Goal: Information Seeking & Learning: Learn about a topic

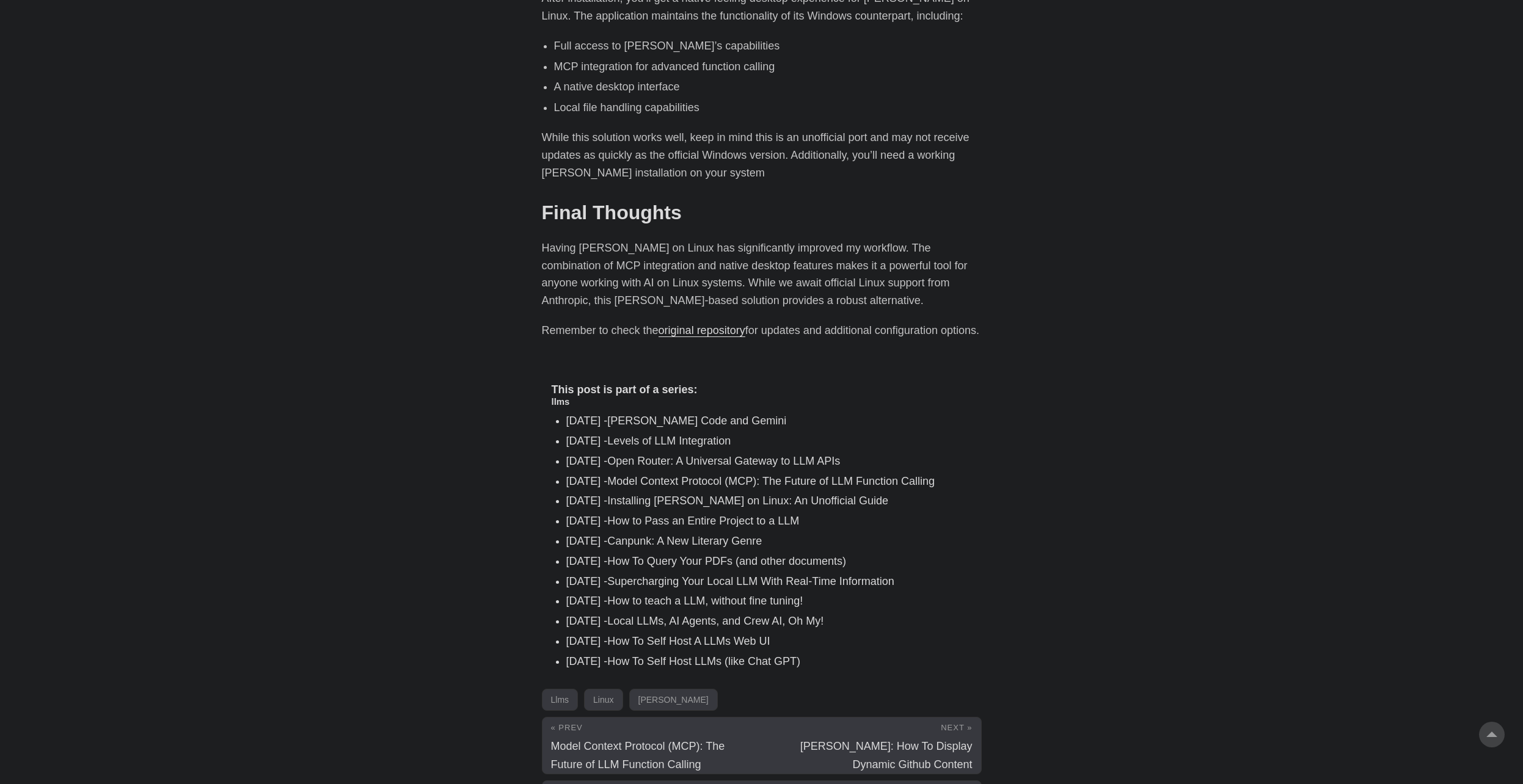
scroll to position [1496, 0]
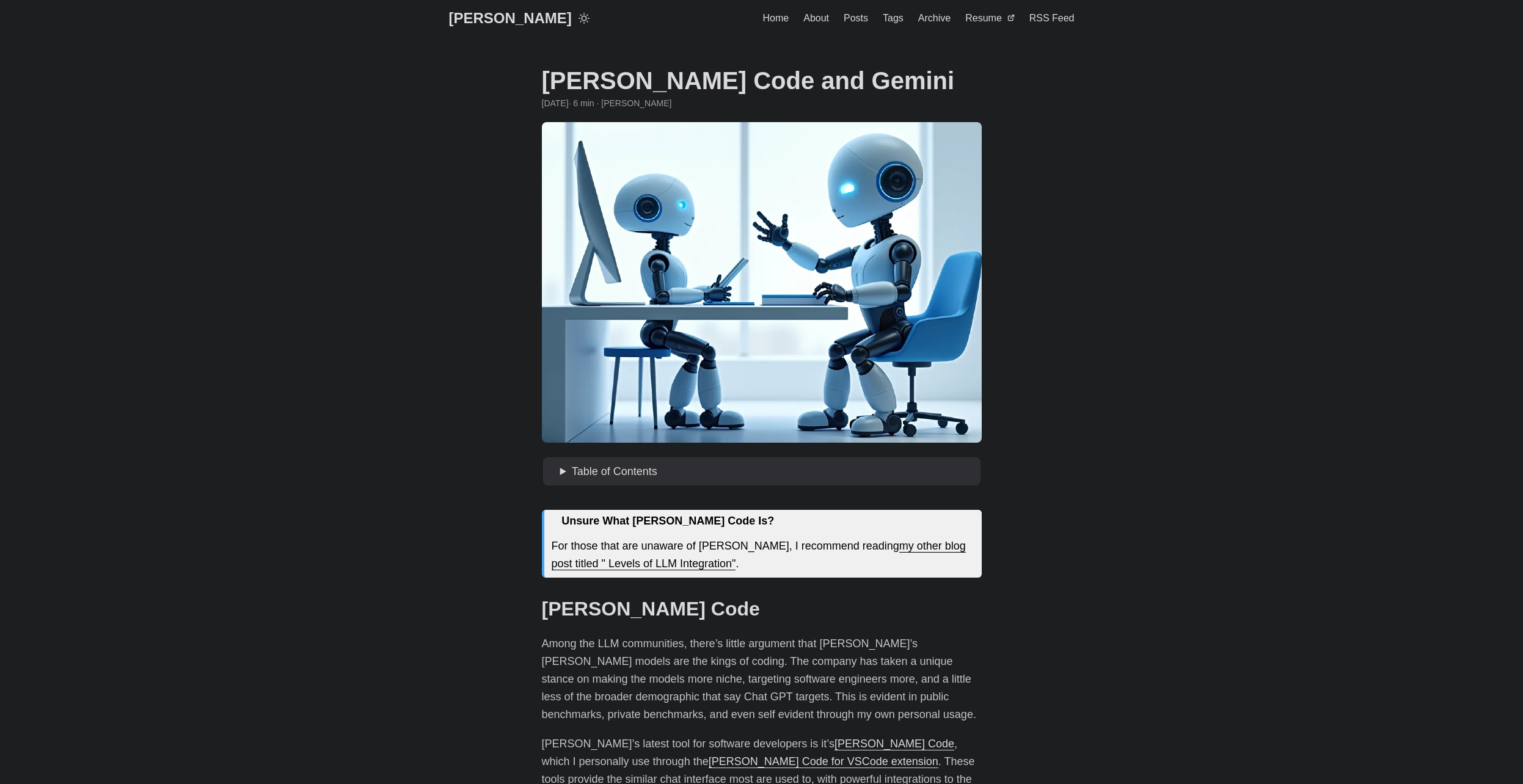
click at [572, 78] on h1 "[PERSON_NAME] Code and Gemini" at bounding box center [762, 80] width 440 height 29
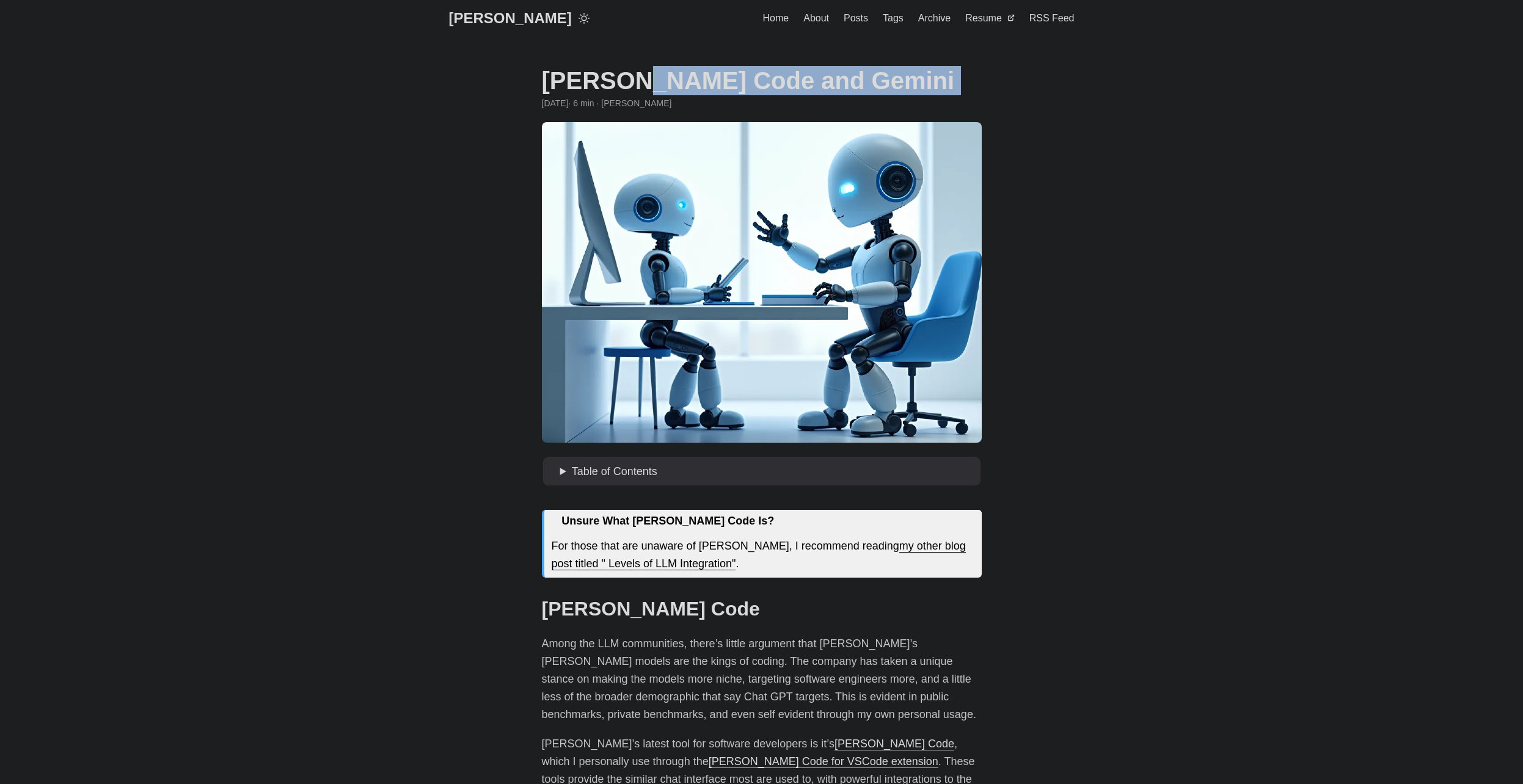
click at [572, 78] on h1 "[PERSON_NAME] Code and Gemini" at bounding box center [762, 80] width 440 height 29
copy header "[PERSON_NAME] Code and Gemini"
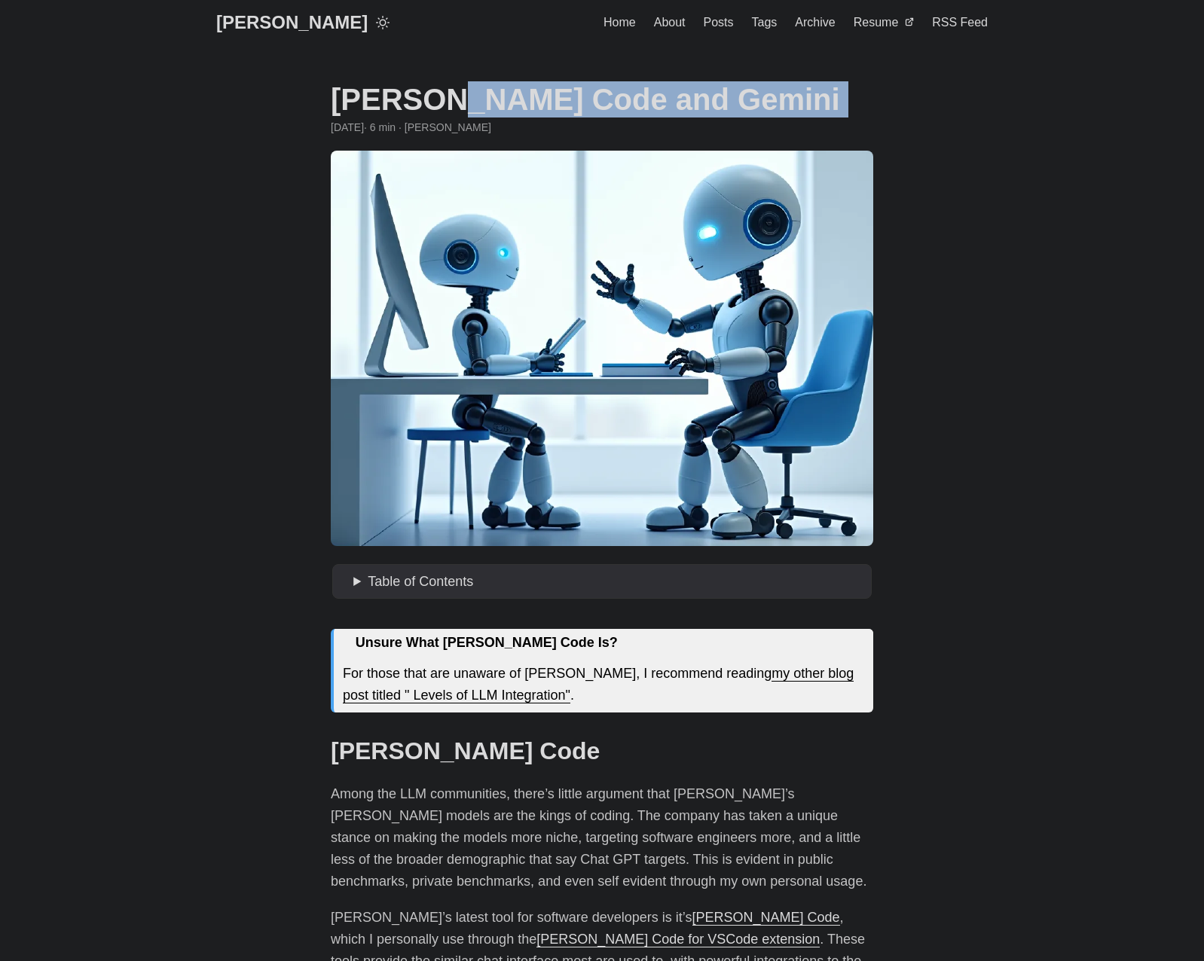
drag, startPoint x: 577, startPoint y: 99, endPoint x: 604, endPoint y: 95, distance: 27.5
click at [579, 99] on h1 "[PERSON_NAME] Code and Gemini" at bounding box center [602, 99] width 543 height 36
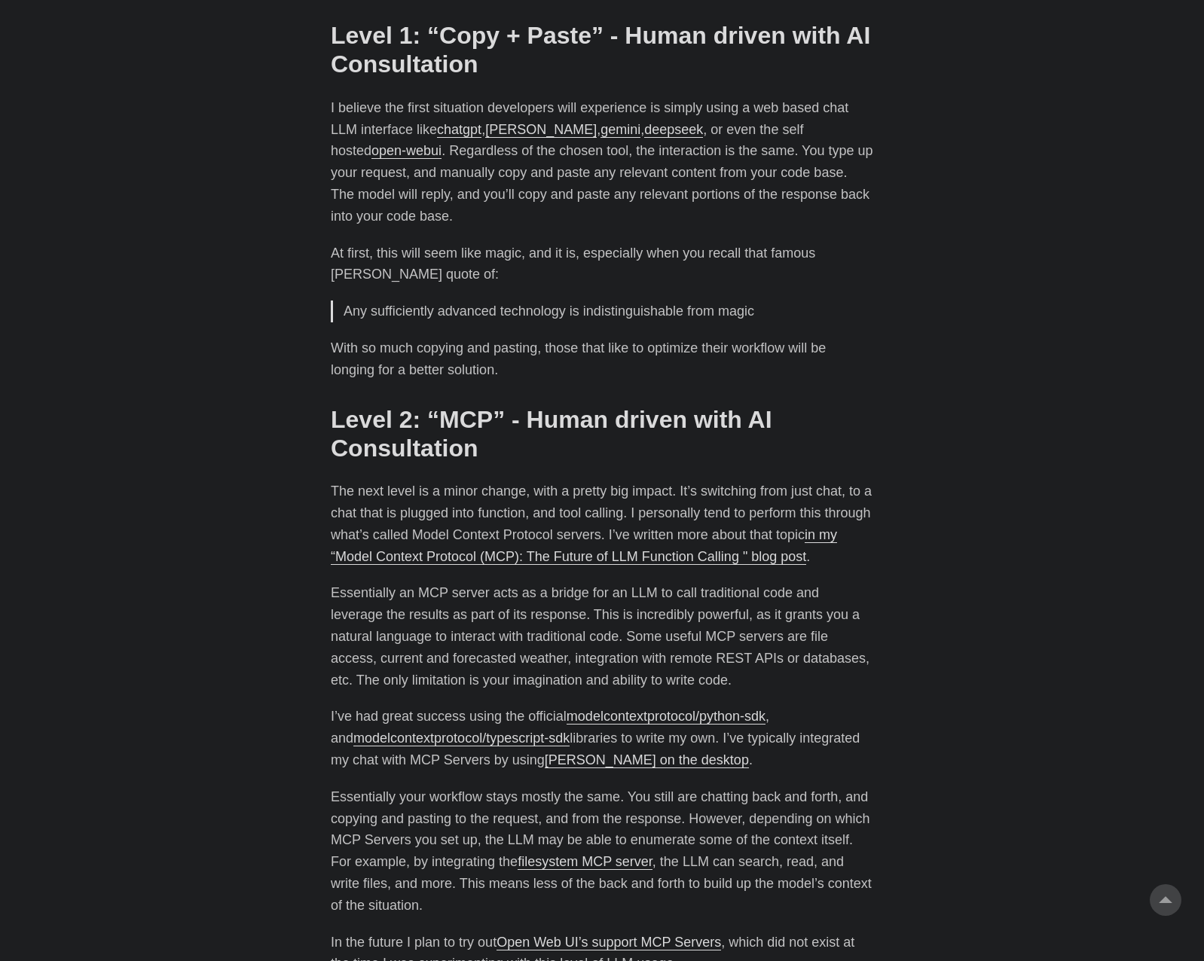
scroll to position [829, 0]
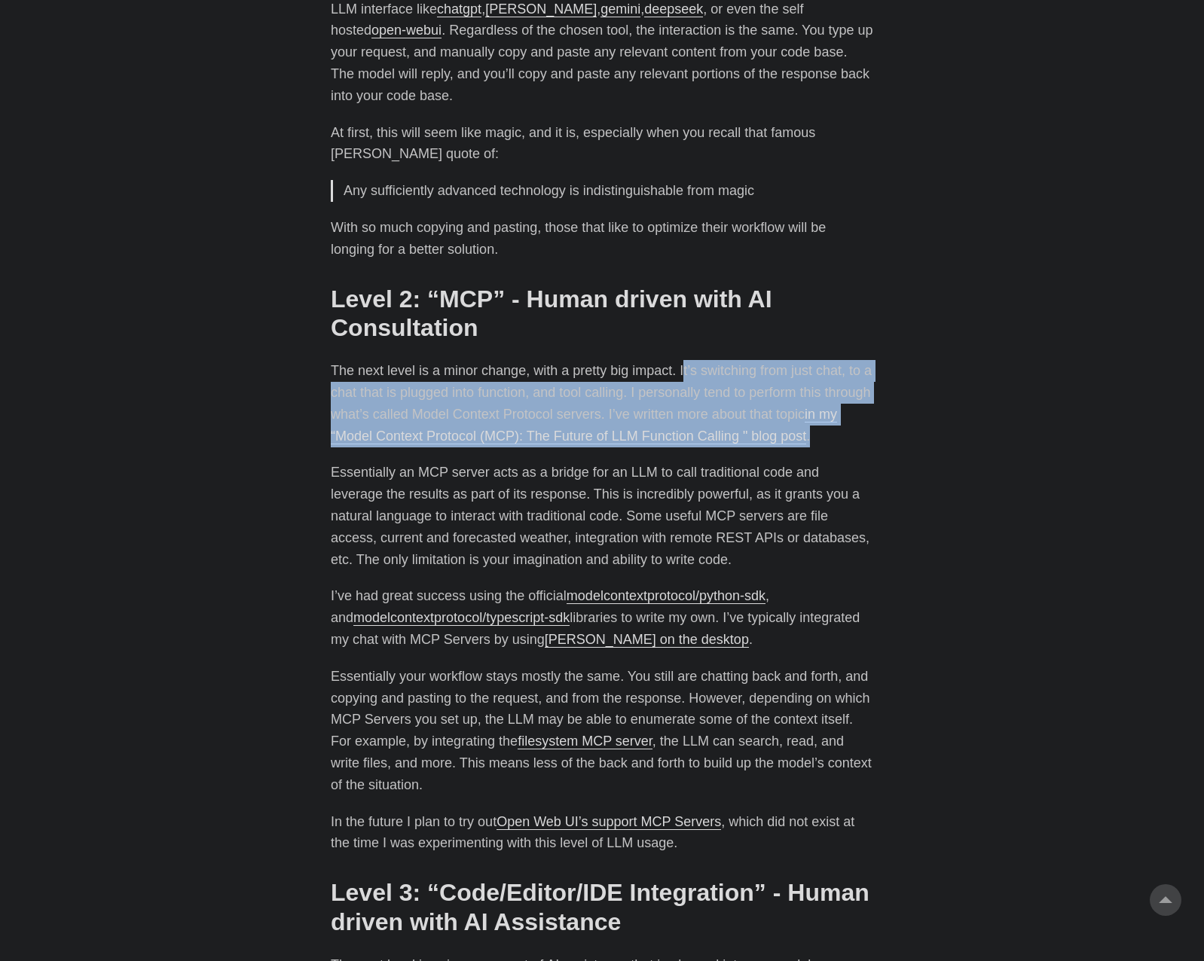
drag, startPoint x: 682, startPoint y: 350, endPoint x: 884, endPoint y: 406, distance: 209.7
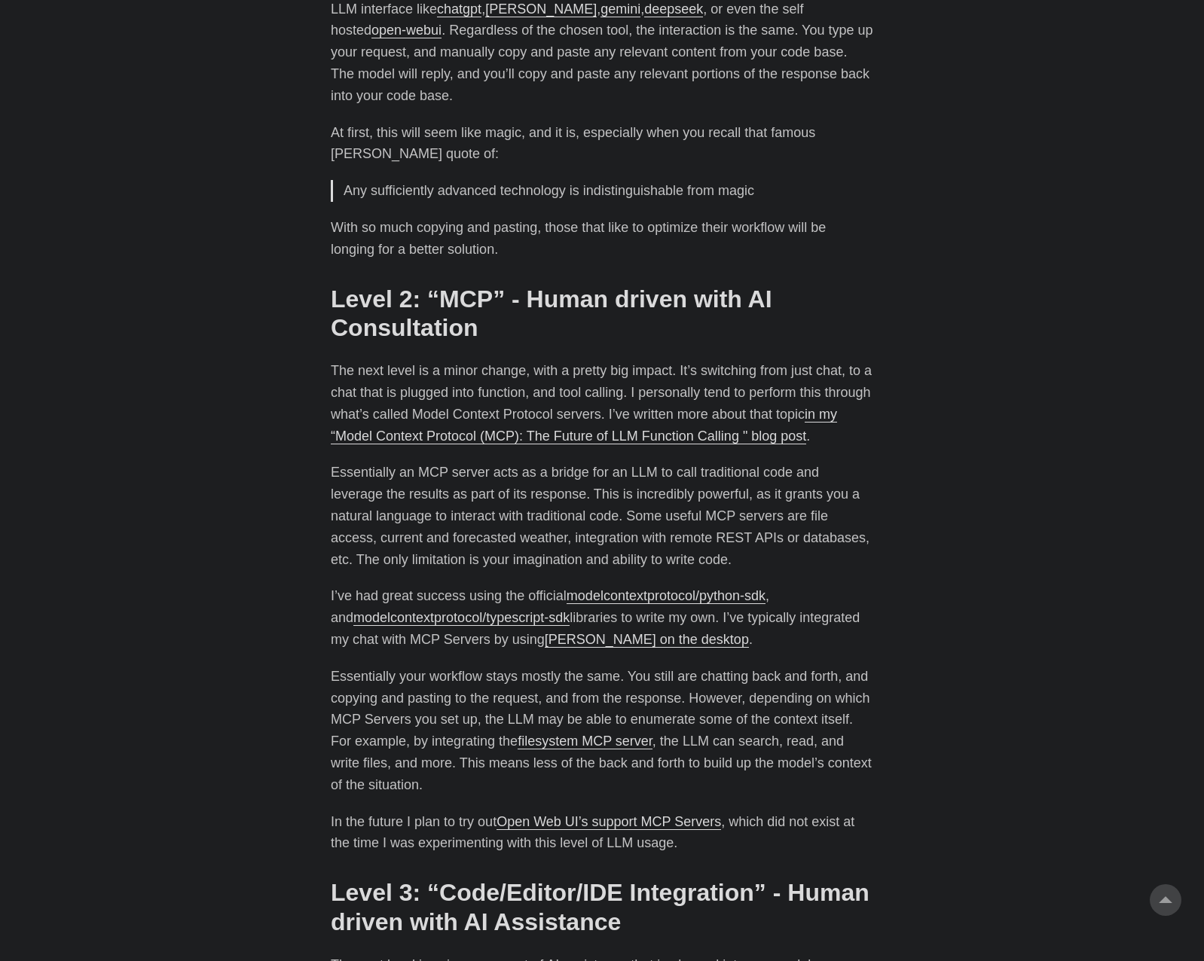
drag, startPoint x: 884, startPoint y: 406, endPoint x: 898, endPoint y: 454, distance: 50.3
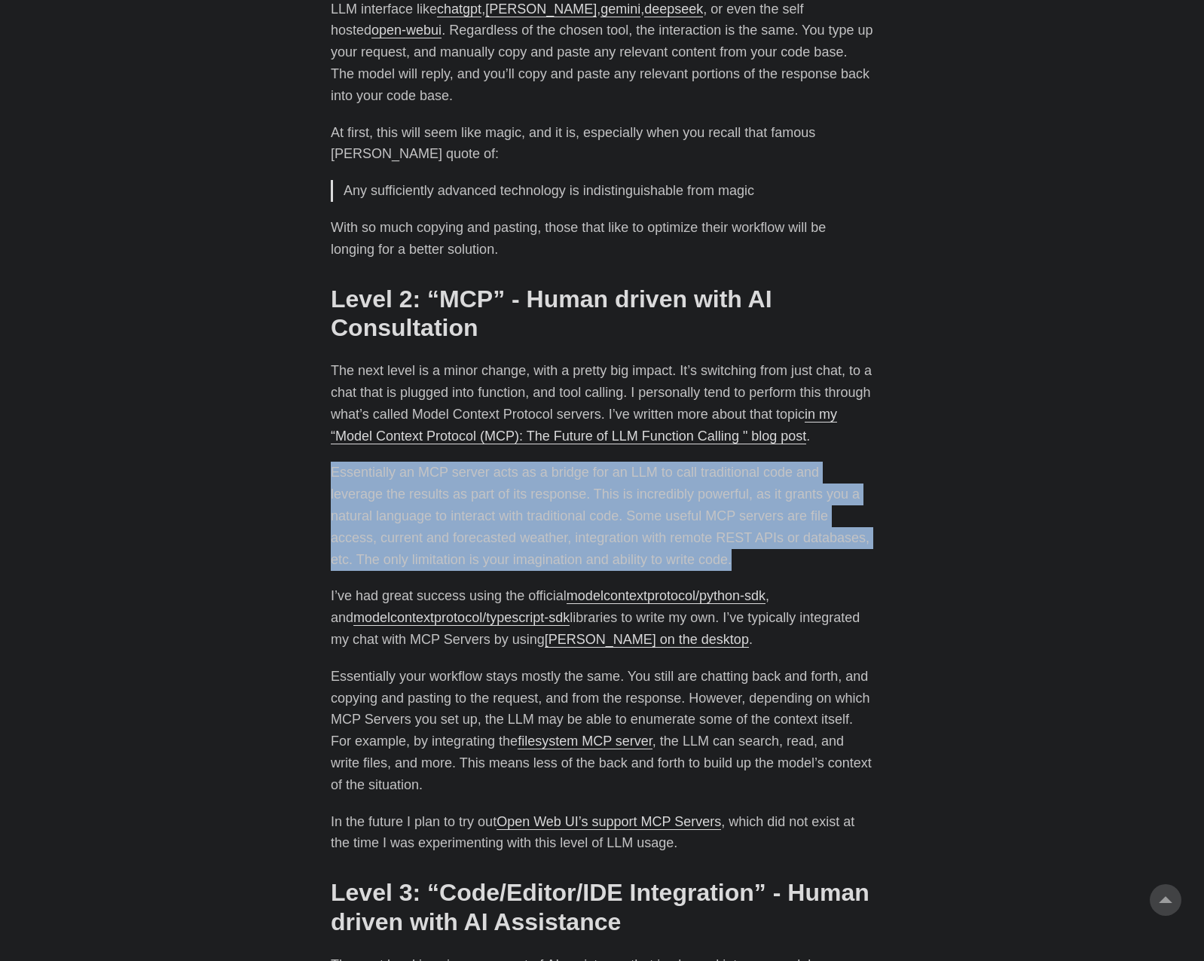
drag, startPoint x: 333, startPoint y: 449, endPoint x: 671, endPoint y: 537, distance: 349.6
click at [671, 537] on p "Essentially an MCP server acts as a bridge for an LLM to call traditional code …" at bounding box center [602, 516] width 543 height 109
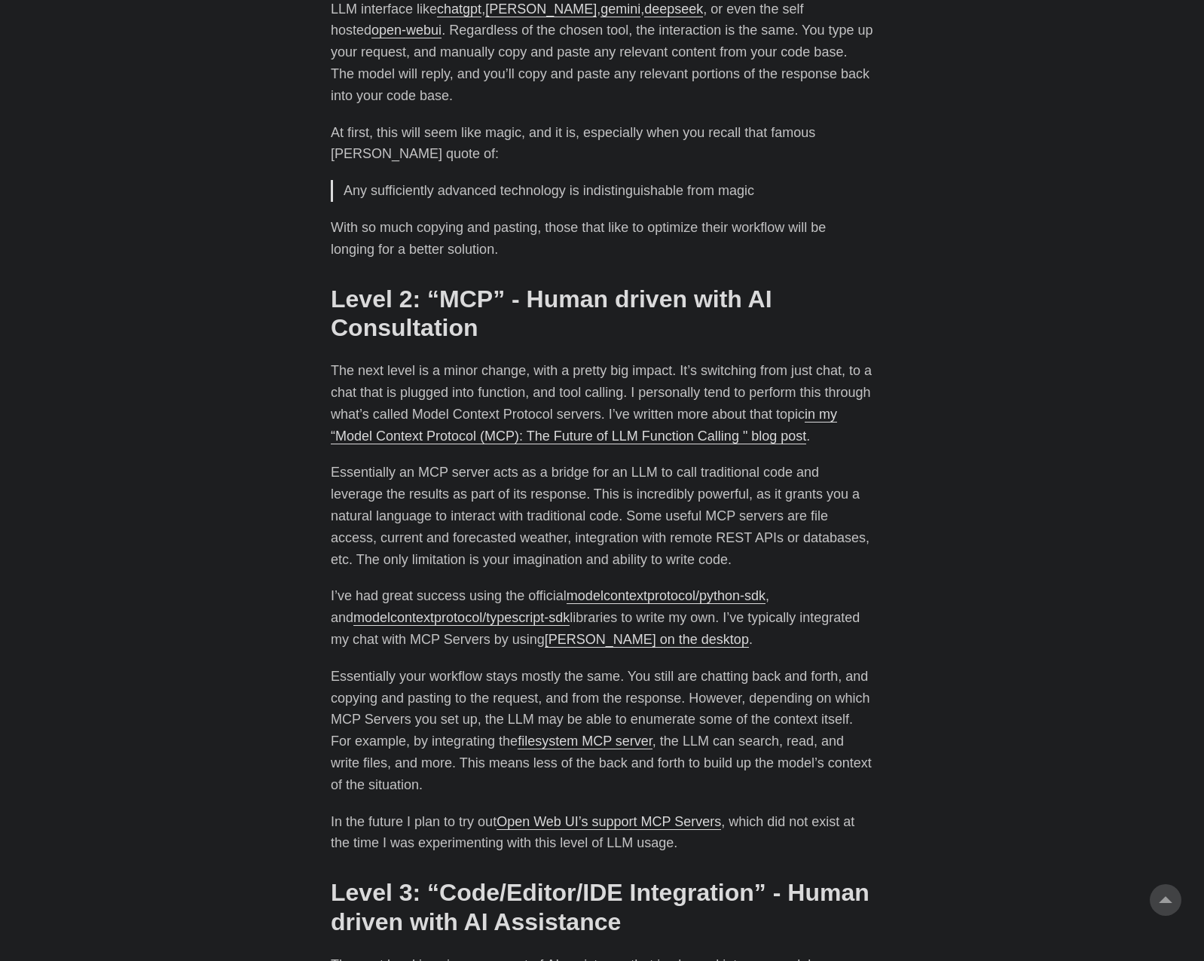
drag, startPoint x: 671, startPoint y: 537, endPoint x: 917, endPoint y: 551, distance: 246.0
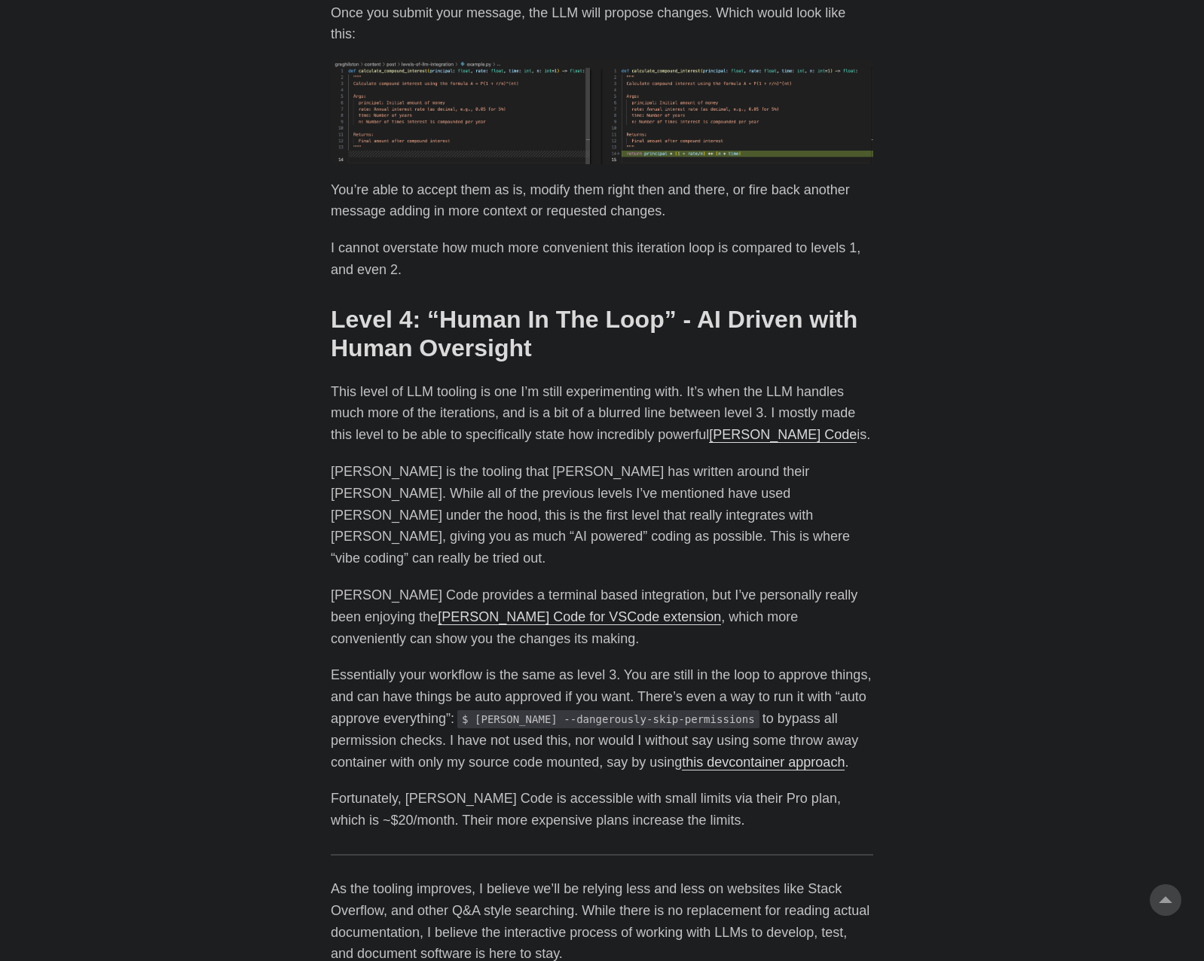
scroll to position [4368, 0]
click at [539, 609] on link "Claude Code for VSCode extension" at bounding box center [579, 616] width 283 height 15
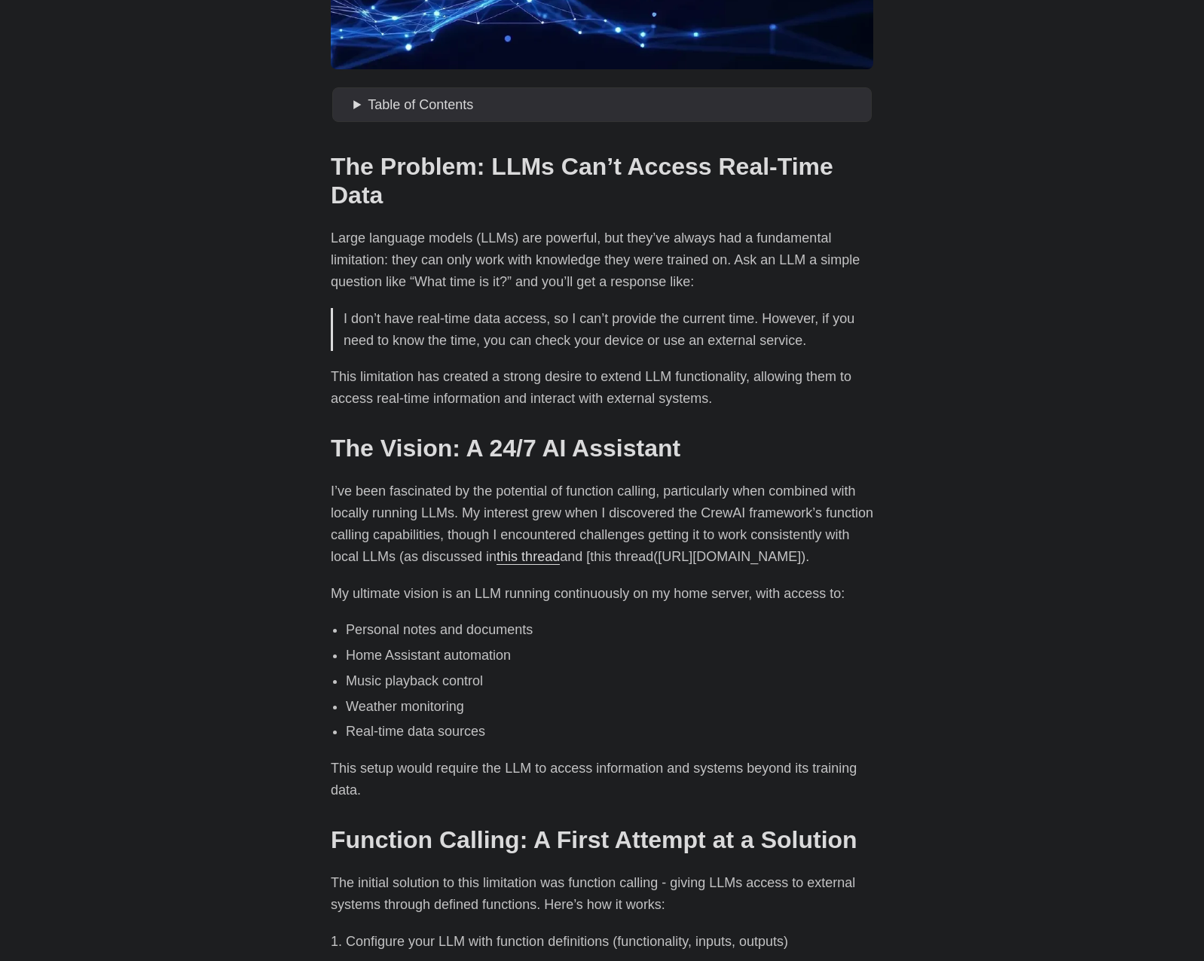
scroll to position [439, 0]
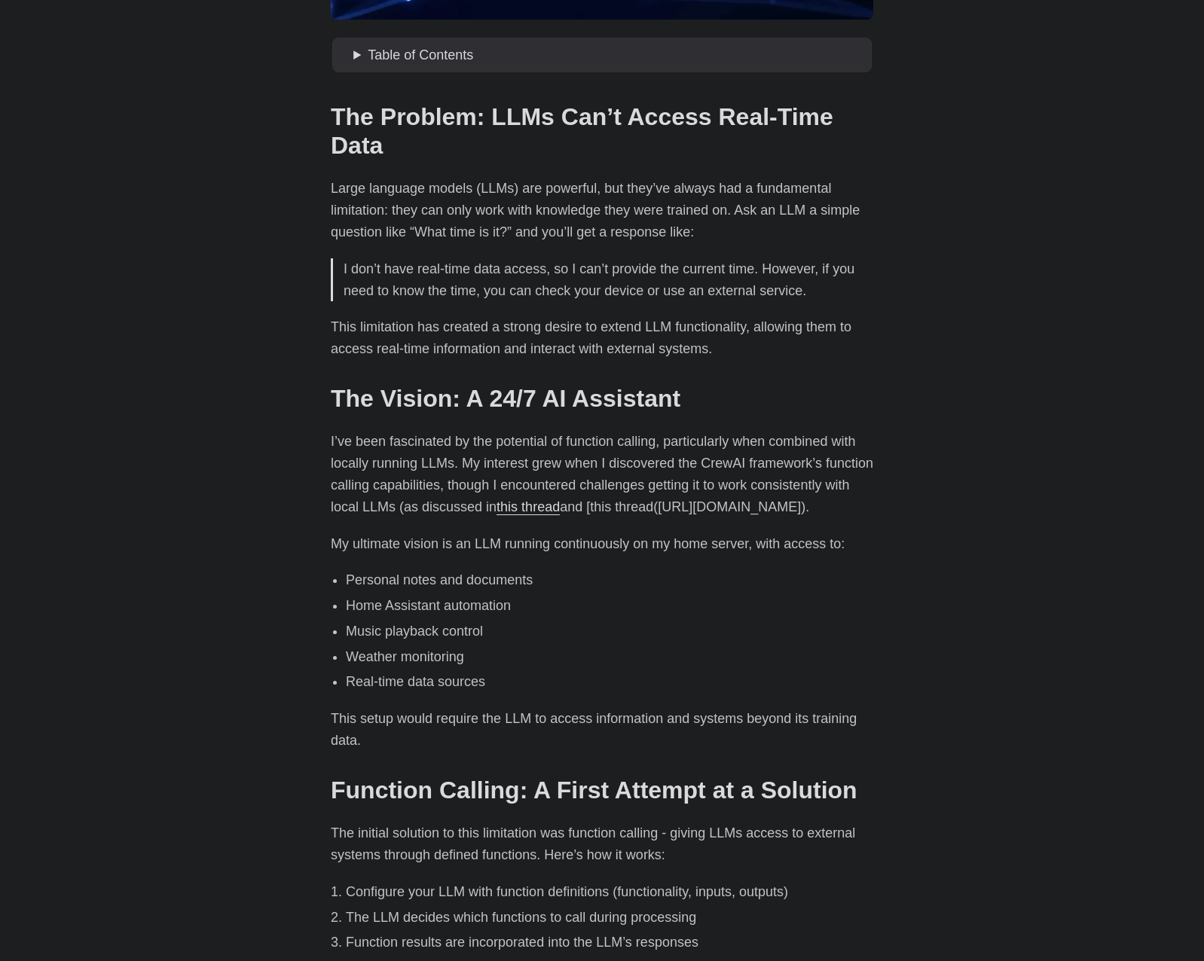
drag, startPoint x: 349, startPoint y: 436, endPoint x: 787, endPoint y: 521, distance: 446.0
click at [787, 518] on p "I’ve been fascinated by the potential of function calling, particularly when co…" at bounding box center [602, 474] width 543 height 87
drag, startPoint x: 787, startPoint y: 521, endPoint x: 697, endPoint y: 457, distance: 110.2
click at [697, 457] on p "I’ve been fascinated by the potential of function calling, particularly when co…" at bounding box center [602, 474] width 543 height 87
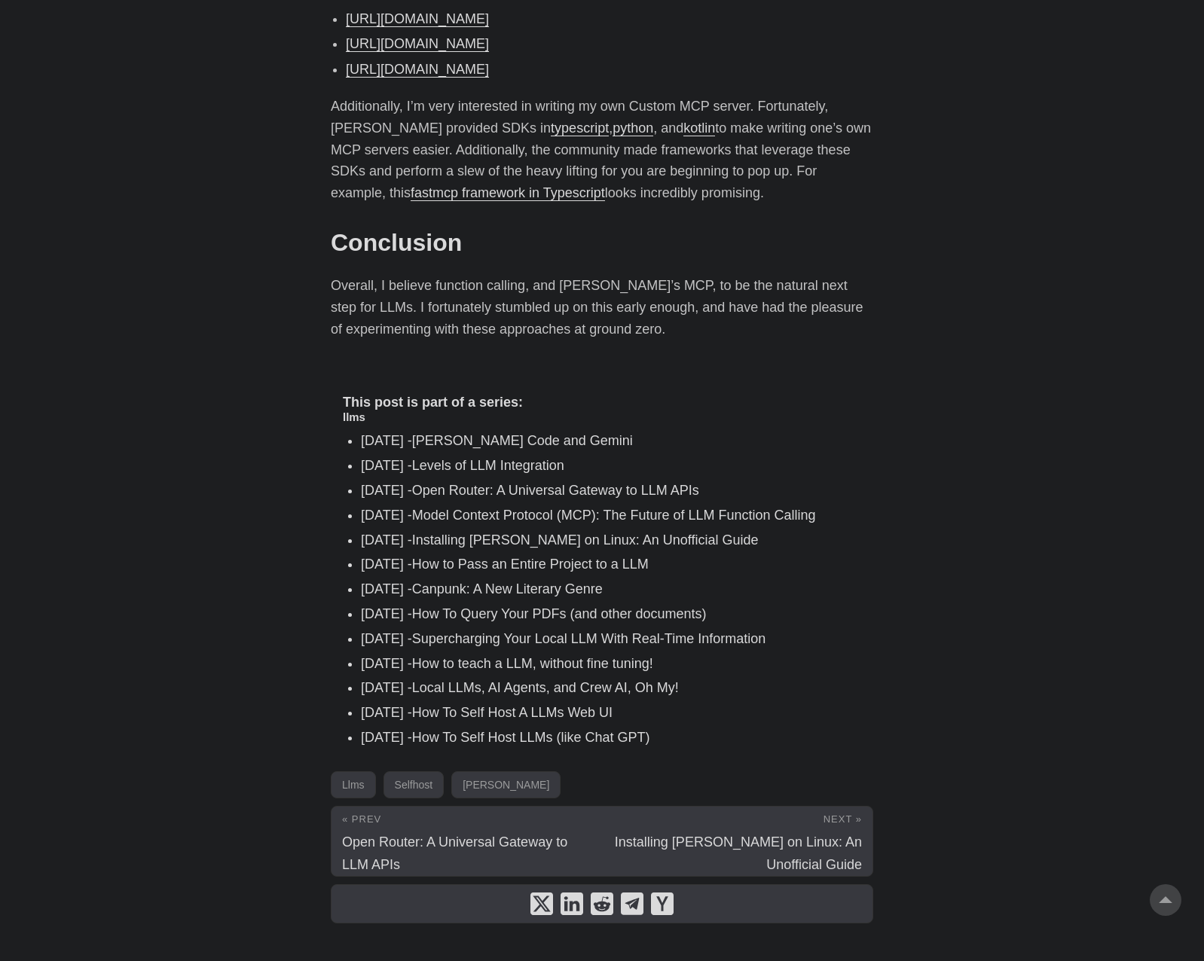
scroll to position [6219, 0]
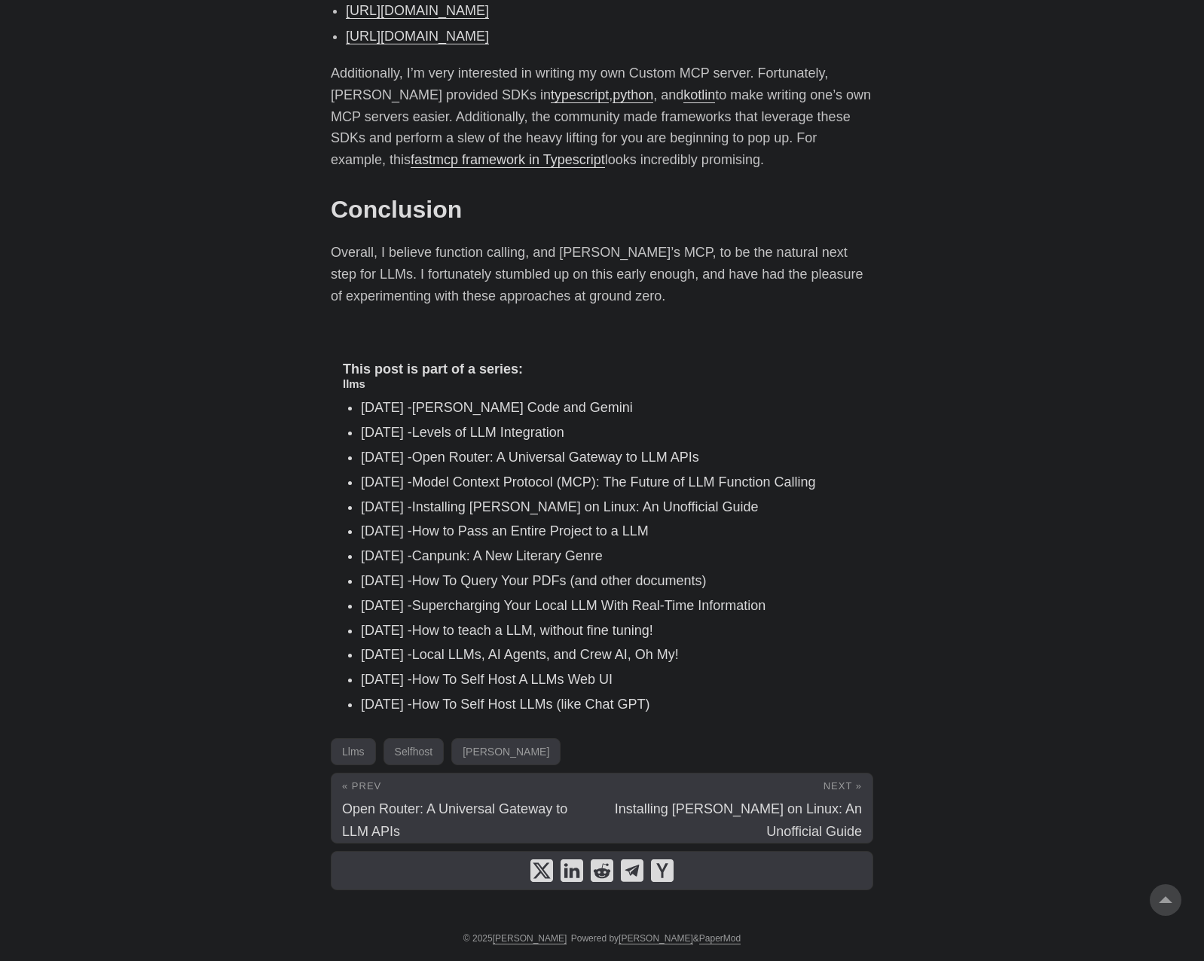
click at [706, 393] on div "llms Jul 21, 2025 - Claude Code and Gemini Jul 20, 2025 - Levels of LLM Integra…" at bounding box center [602, 546] width 518 height 338
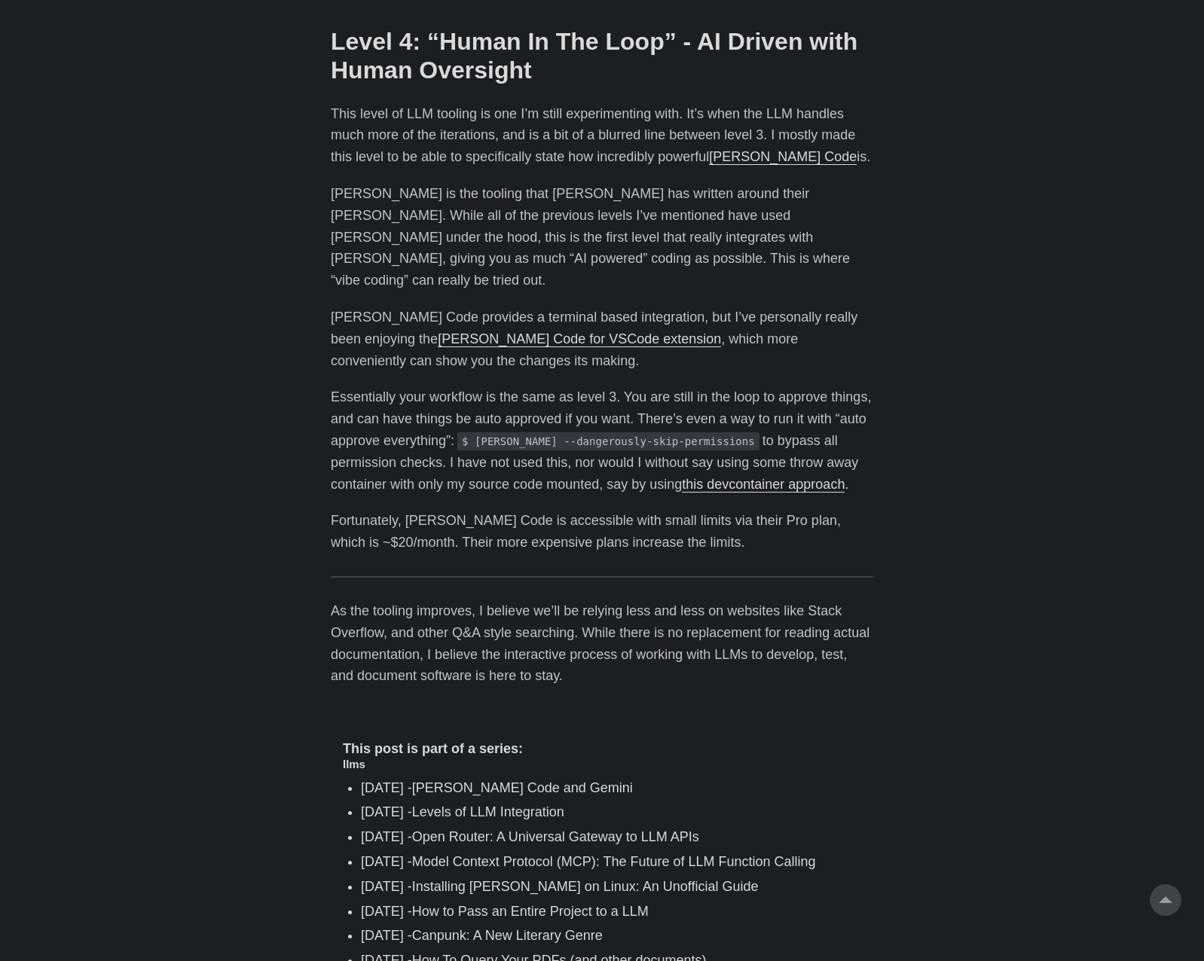
scroll to position [4644, 0]
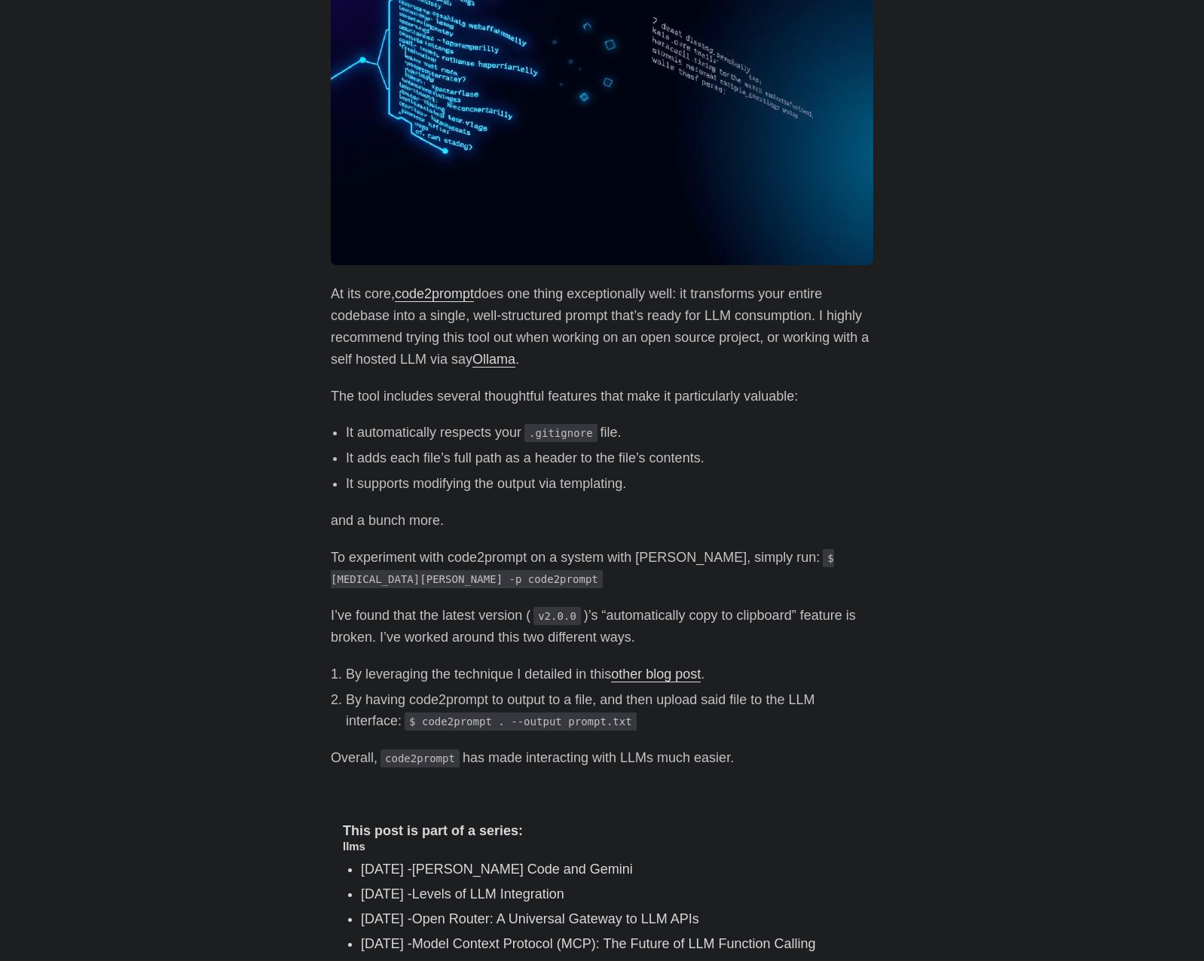
scroll to position [335, 0]
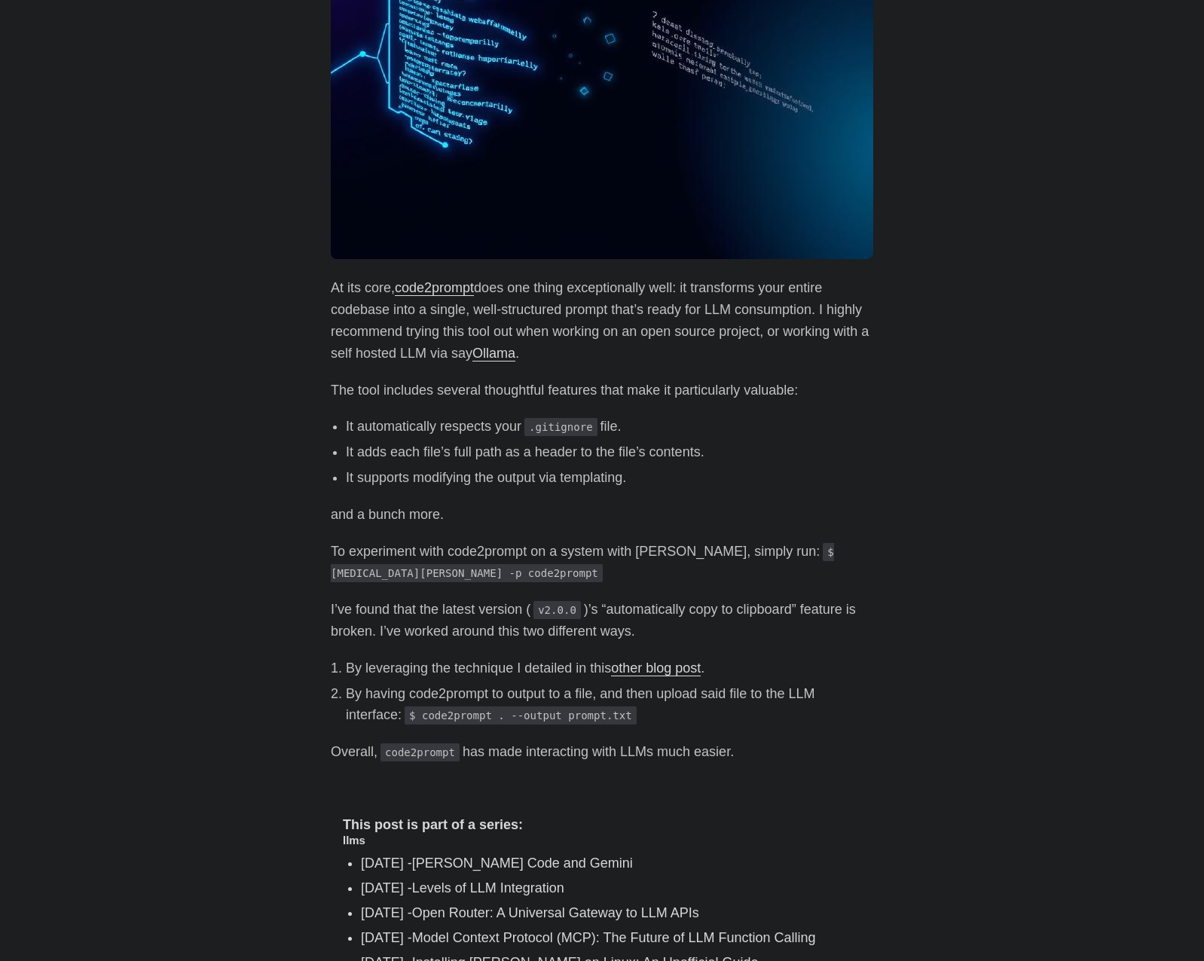
click at [659, 371] on div "At its core, code2prompt does one thing exceptionally well: it transforms your …" at bounding box center [602, 520] width 543 height 486
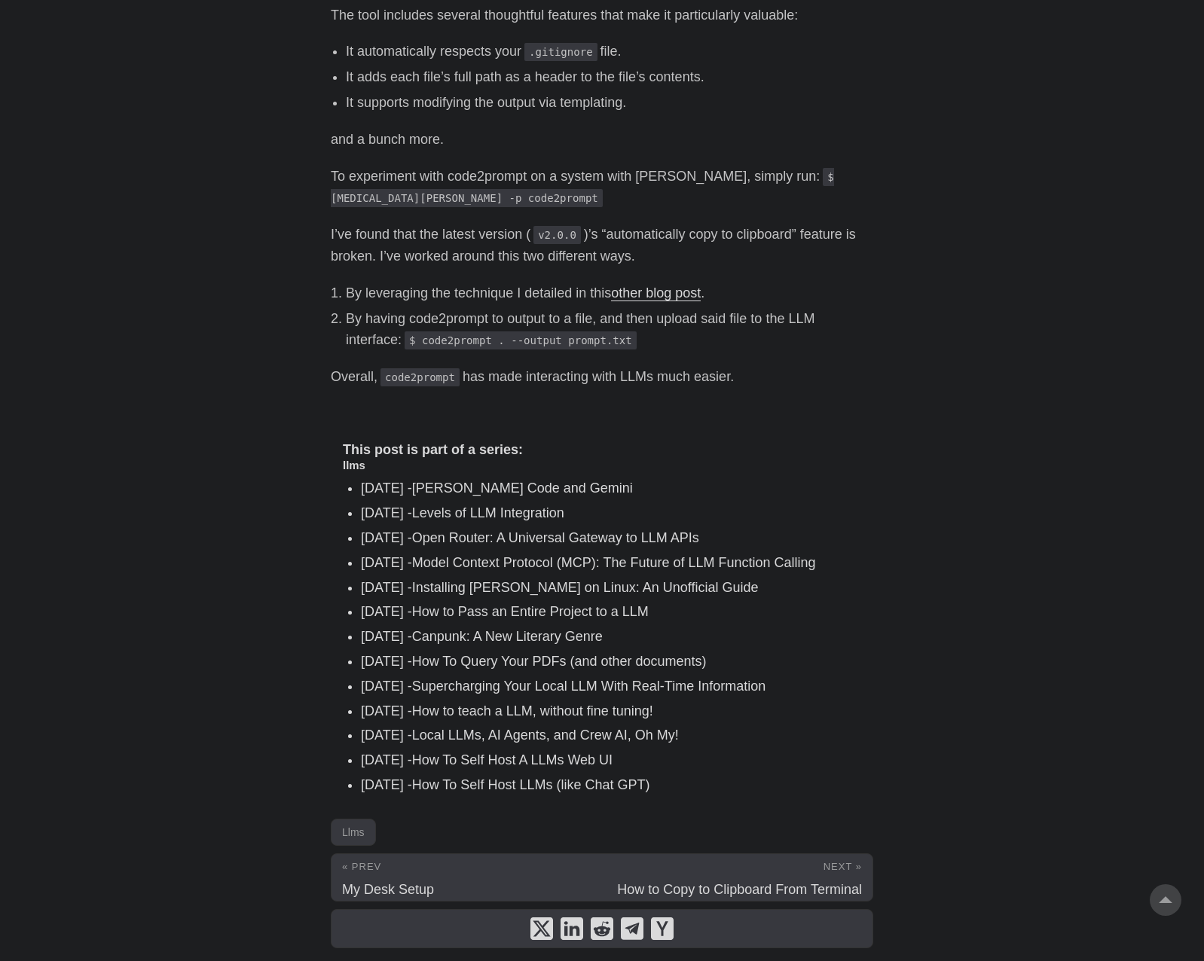
scroll to position [711, 0]
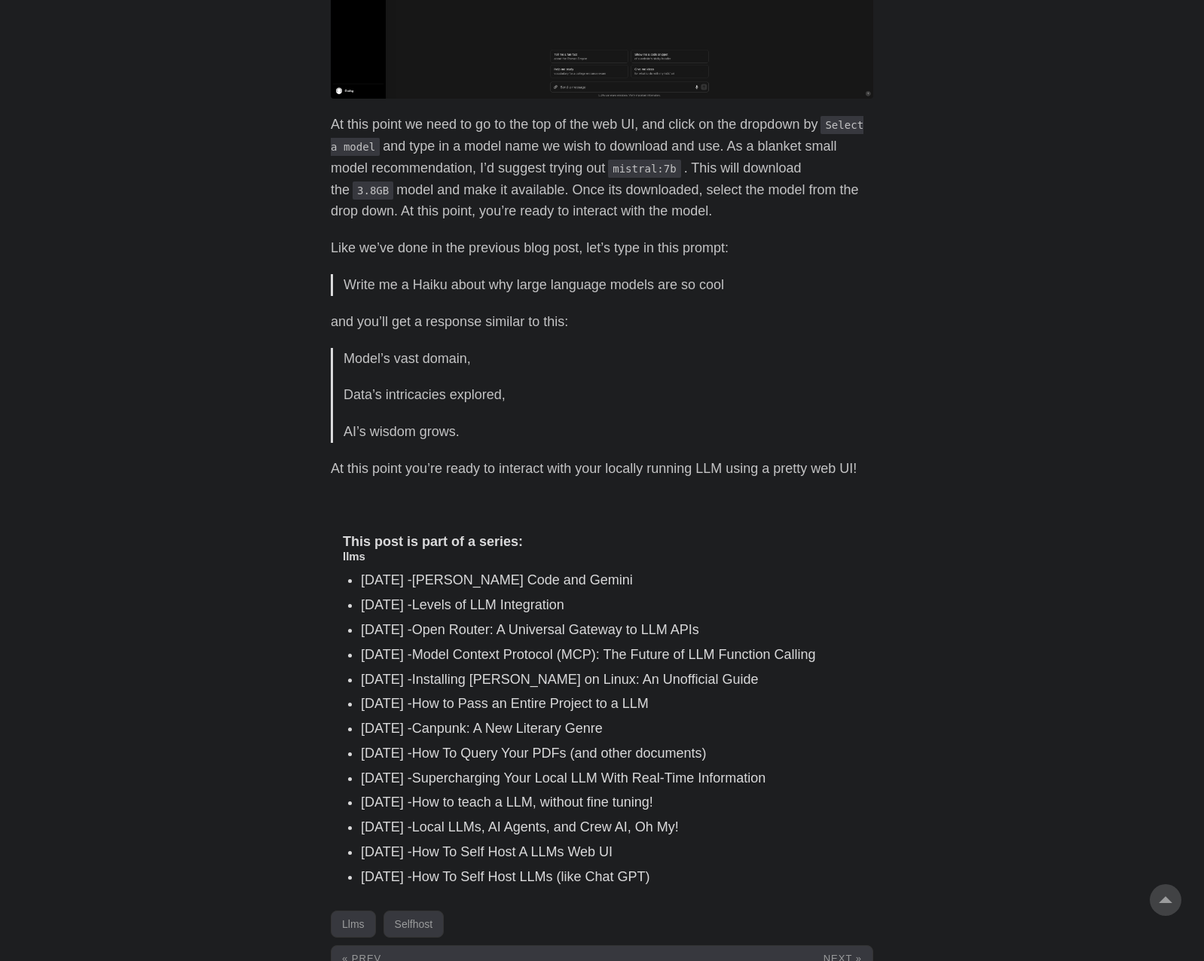
scroll to position [2003, 0]
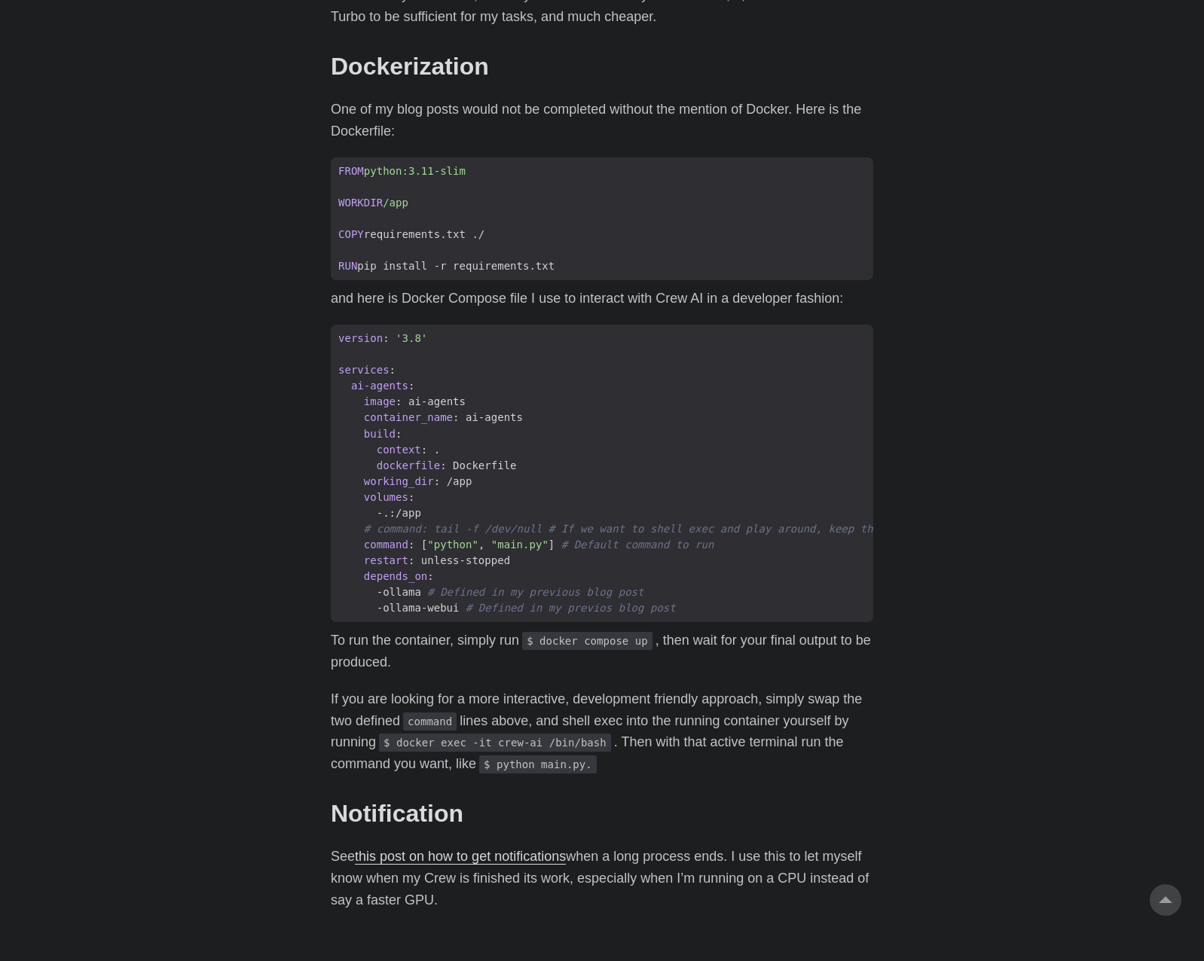
scroll to position [3914, 0]
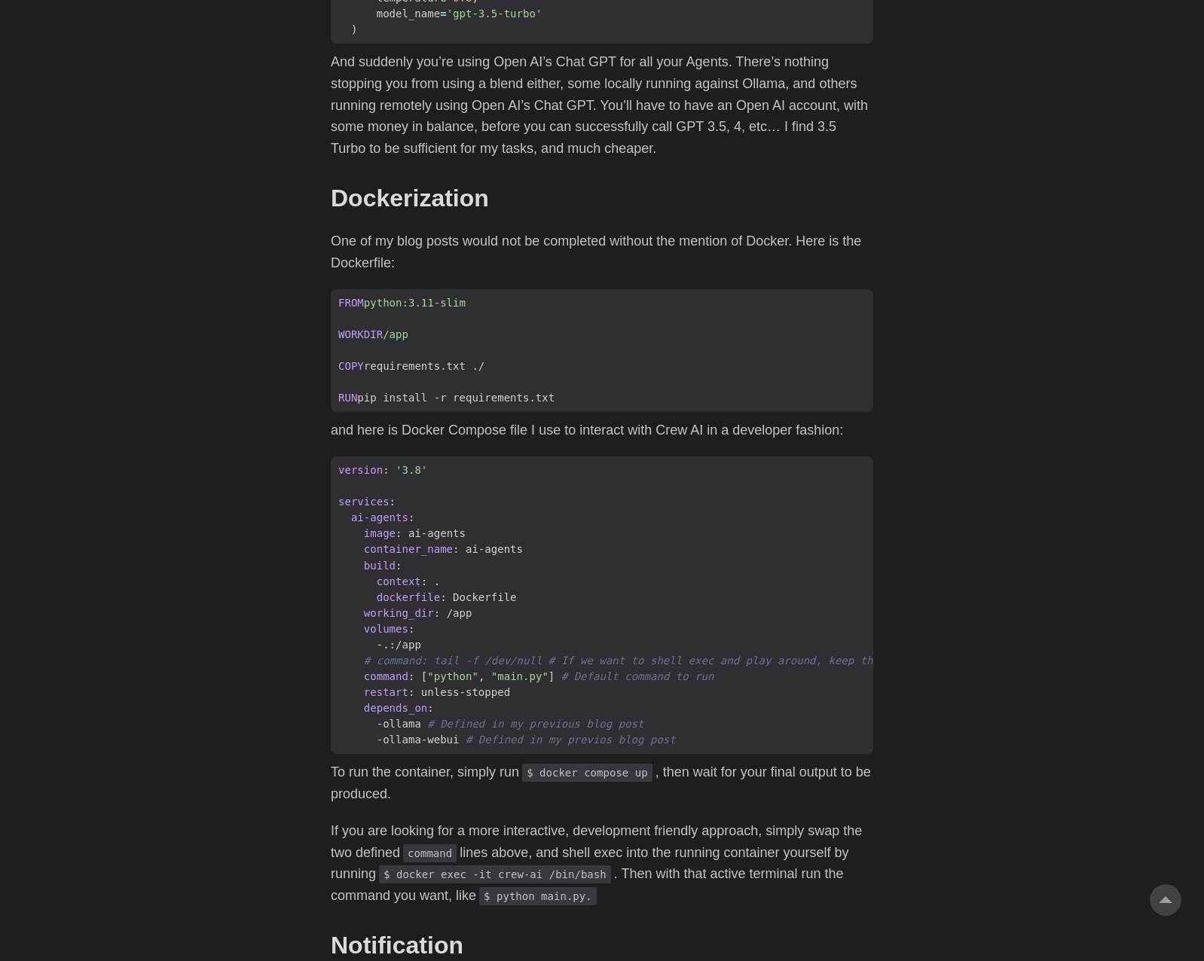
click at [356, 148] on p "And suddenly you’re using Open AI’s Chat GPT for all your Agents. There’s nothi…" at bounding box center [602, 105] width 543 height 109
